Goal: Navigation & Orientation: Find specific page/section

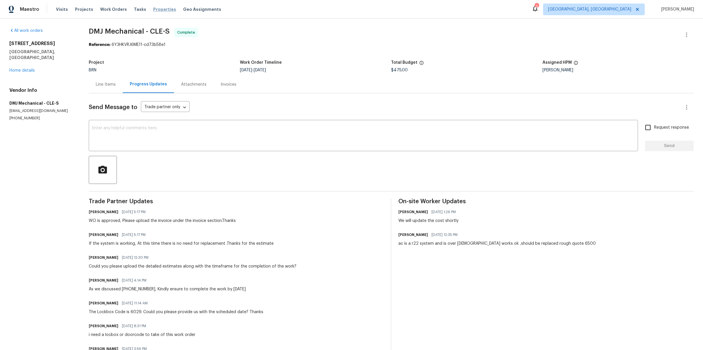
scroll to position [38, 0]
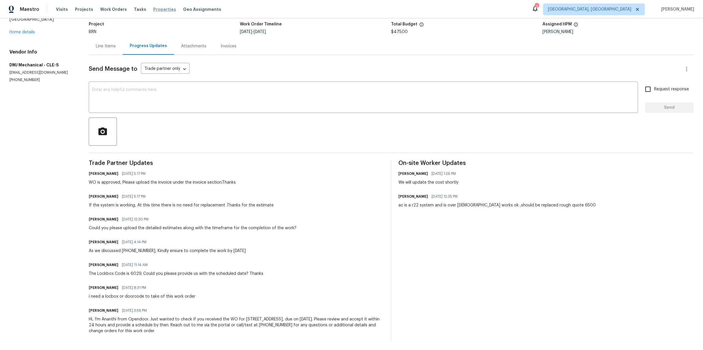
click at [158, 9] on span "Properties" at bounding box center [164, 9] width 23 height 6
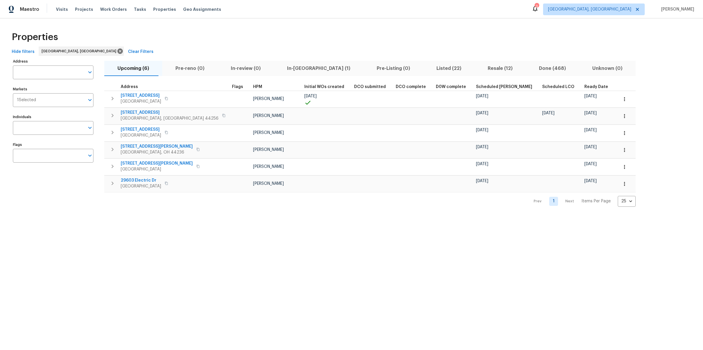
click at [529, 71] on span "Done (468)" at bounding box center [552, 68] width 46 height 8
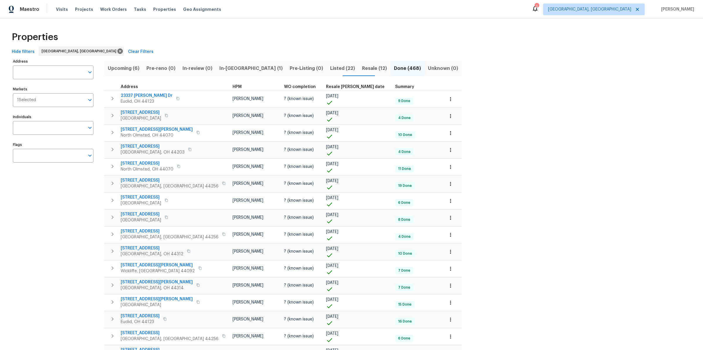
click at [323, 84] on th "Resale [PERSON_NAME] date" at bounding box center [357, 87] width 69 height 8
click at [326, 88] on span "Resale [PERSON_NAME] date" at bounding box center [355, 87] width 59 height 4
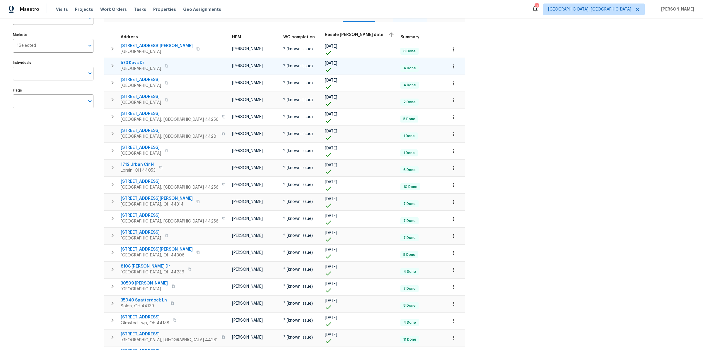
scroll to position [187, 0]
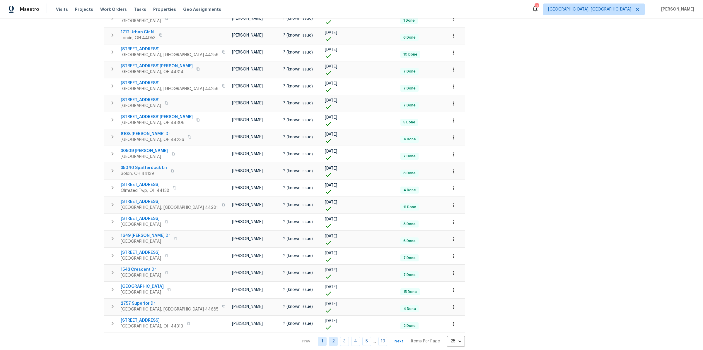
click at [329, 338] on link "2" at bounding box center [333, 341] width 9 height 9
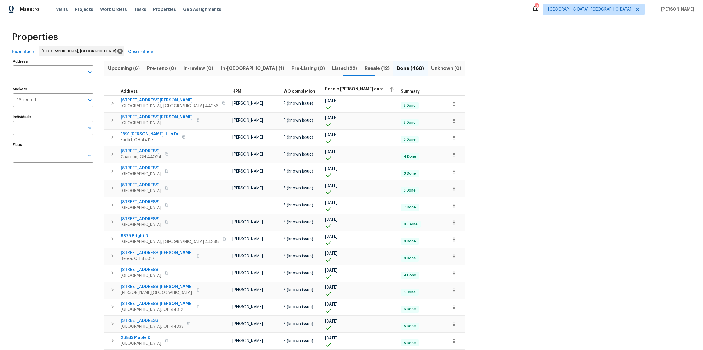
scroll to position [187, 0]
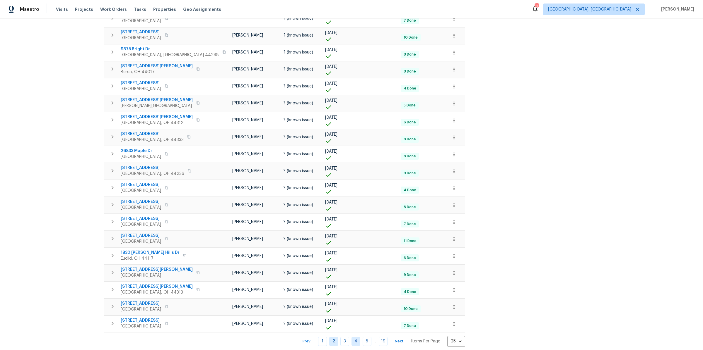
click at [351, 337] on link "4" at bounding box center [355, 341] width 9 height 9
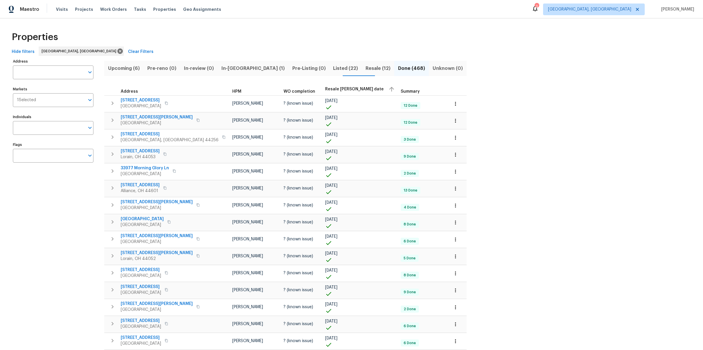
scroll to position [187, 0]
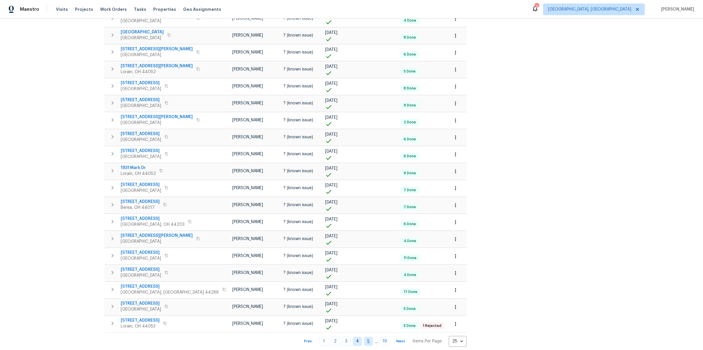
click at [364, 337] on link "5" at bounding box center [368, 341] width 9 height 9
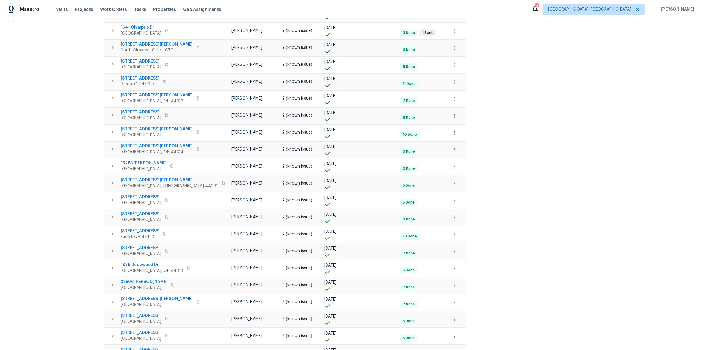
scroll to position [187, 0]
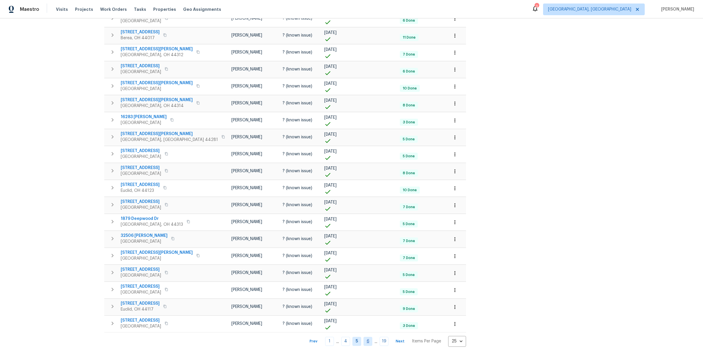
click at [363, 338] on link "6" at bounding box center [367, 341] width 9 height 9
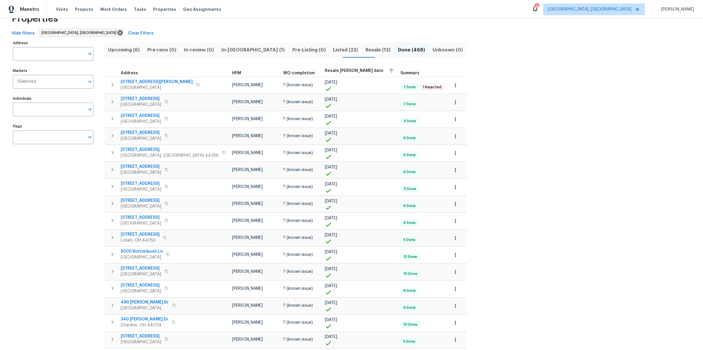
scroll to position [18, 0]
